Goal: Task Accomplishment & Management: Manage account settings

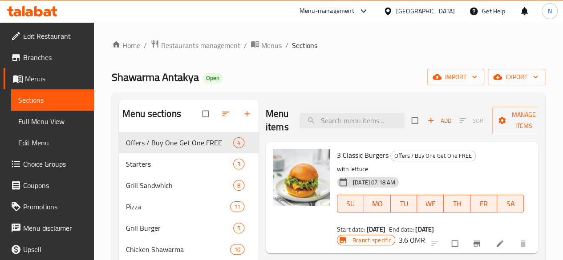
click at [36, 33] on span "Edit Restaurant" at bounding box center [55, 36] width 64 height 11
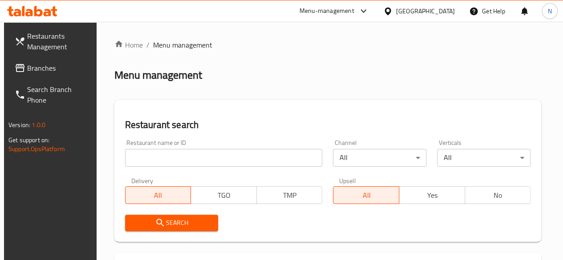
click at [170, 158] on input "search" at bounding box center [224, 158] width 198 height 18
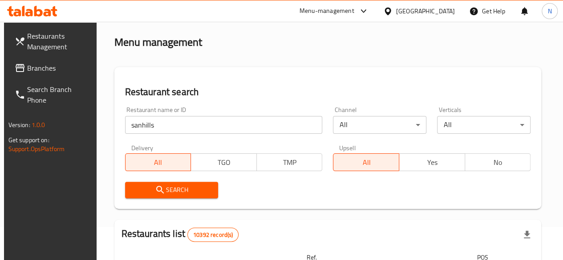
scroll to position [178, 0]
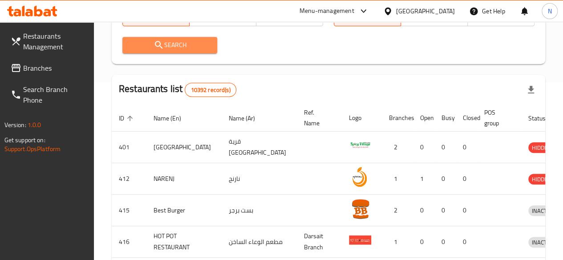
click at [186, 50] on span "Search" at bounding box center [170, 45] width 81 height 11
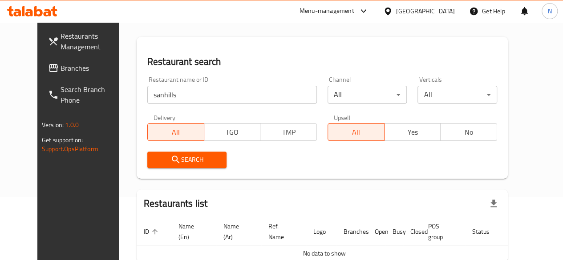
scroll to position [0, 0]
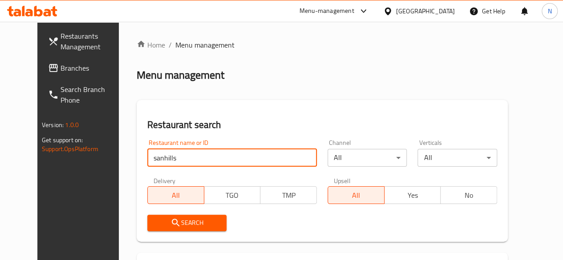
click at [159, 161] on input "sanhills" at bounding box center [232, 158] width 170 height 18
click at [147, 158] on input "sanhills" at bounding box center [232, 158] width 170 height 18
type input "sandhills"
click at [154, 223] on span "Search" at bounding box center [186, 223] width 65 height 11
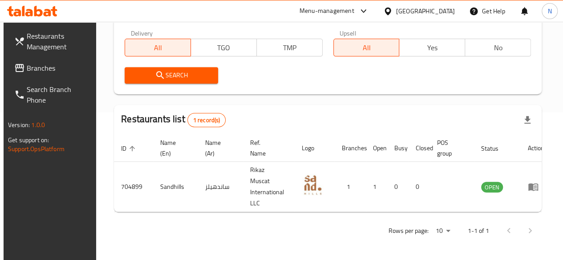
scroll to position [154, 0]
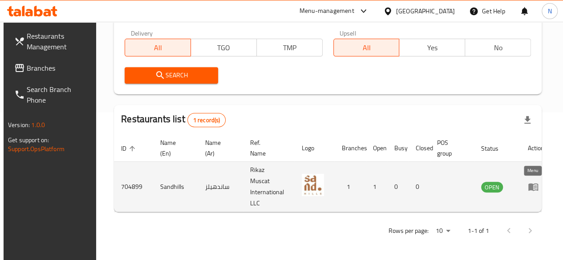
click at [528, 184] on icon "enhanced table" at bounding box center [533, 188] width 10 height 8
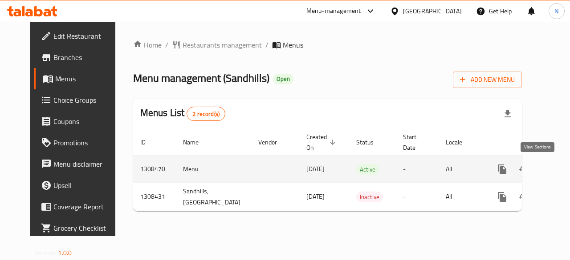
click at [561, 172] on icon "enhanced table" at bounding box center [566, 169] width 11 height 11
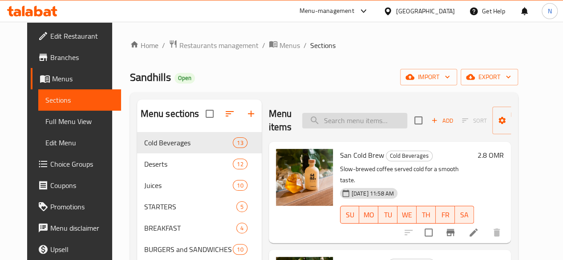
click at [324, 125] on input "search" at bounding box center [354, 121] width 105 height 16
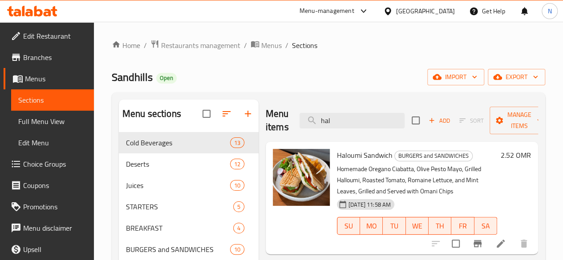
type input "hal"
click at [510, 154] on h6 "2.52 OMR" at bounding box center [516, 155] width 30 height 12
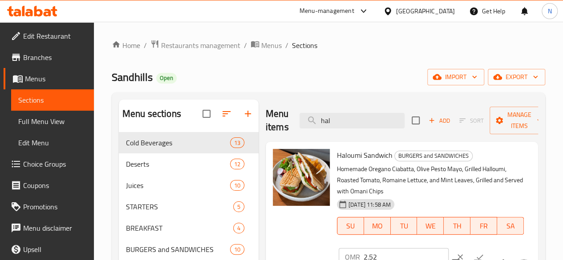
click at [364, 248] on input "2.52" at bounding box center [406, 257] width 85 height 18
paste input "8"
type input "2.8"
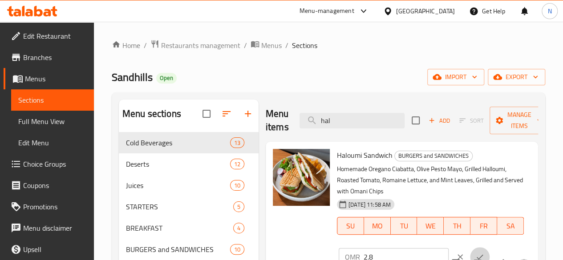
click at [470, 252] on button "ok" at bounding box center [480, 258] width 20 height 20
